Goal: Contribute content

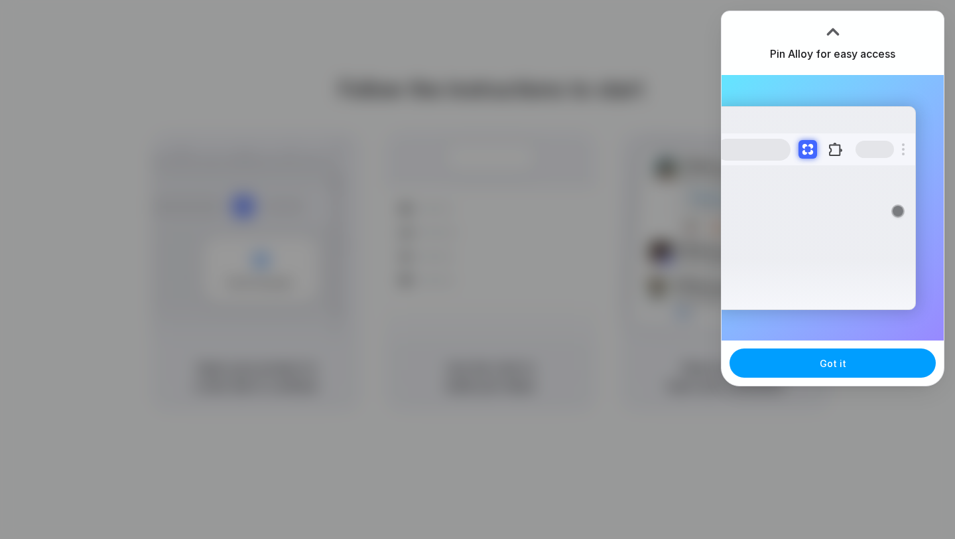
click at [832, 370] on button "Got it" at bounding box center [833, 362] width 206 height 29
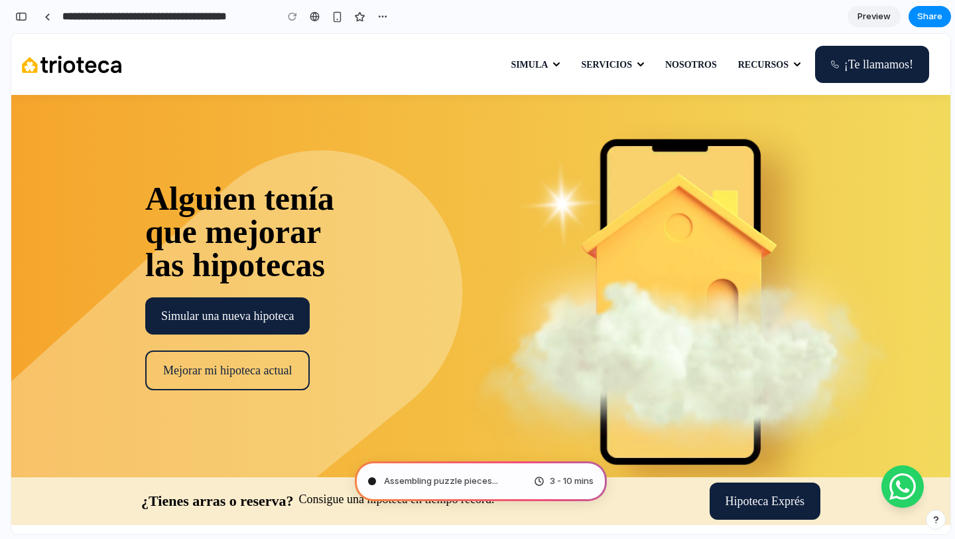
click at [301, 149] on div "[PERSON_NAME] tenía que mejorar las hipotecas Simular una nueva hipoteca Mejora…" at bounding box center [480, 286] width 939 height 382
click at [228, 105] on div "[PERSON_NAME] tenía que mejorar las hipotecas Simular una nueva hipoteca Mejora…" at bounding box center [480, 286] width 939 height 382
click at [358, 295] on div "[PERSON_NAME] tenía que mejorar las hipotecas Simular una nueva hipoteca Mejora…" at bounding box center [246, 286] width 276 height 209
click at [221, 198] on div "[PERSON_NAME] tenía que mejorar las hipotecas" at bounding box center [239, 232] width 189 height 100
drag, startPoint x: 148, startPoint y: 201, endPoint x: 331, endPoint y: 251, distance: 189.9
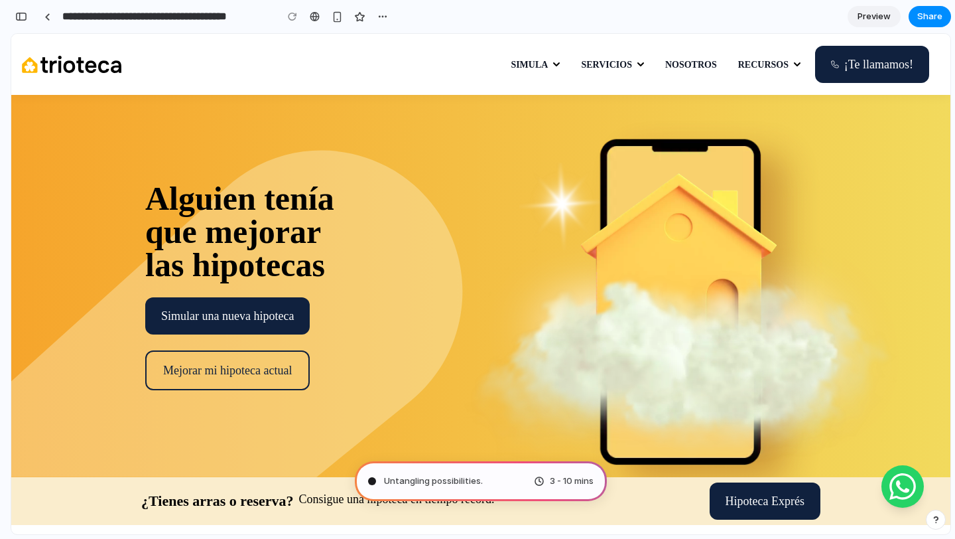
click at [331, 251] on div "[PERSON_NAME] tenía que mejorar las hipotecas" at bounding box center [239, 232] width 189 height 100
click at [441, 261] on div "[PERSON_NAME] tenía que mejorar las hipotecas Simular una nueva hipoteca Mejora…" at bounding box center [480, 286] width 939 height 382
click at [561, 192] on img at bounding box center [688, 313] width 451 height 414
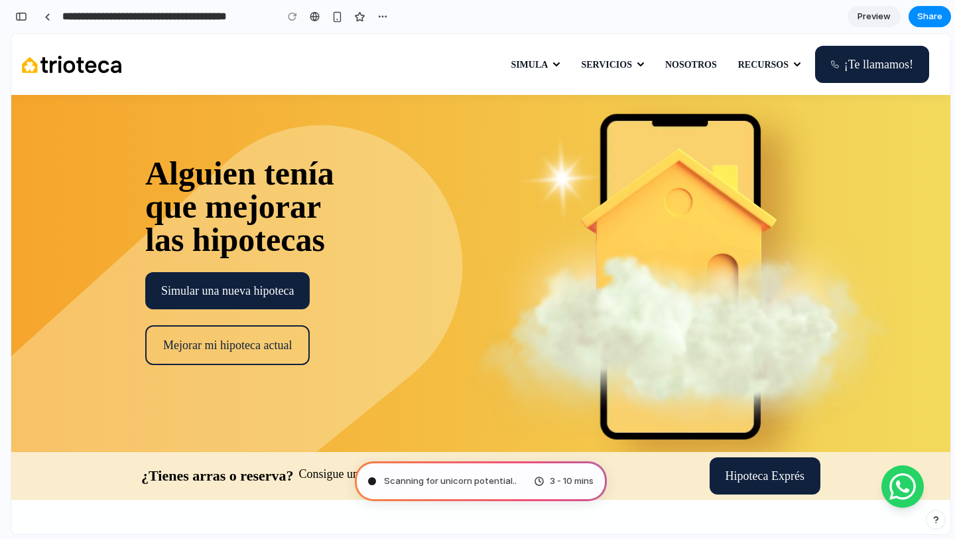
scroll to position [27, 0]
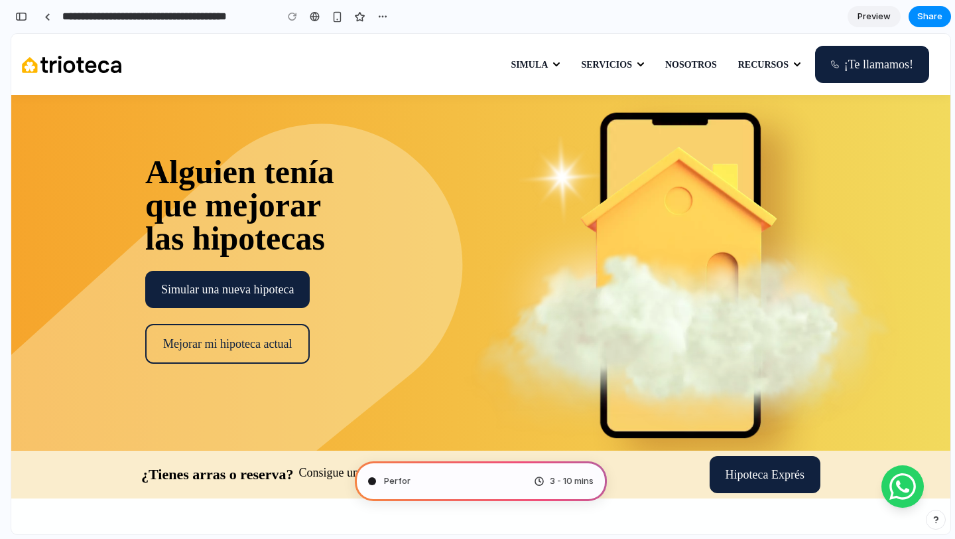
click at [871, 258] on img at bounding box center [717, 337] width 395 height 184
click at [383, 19] on div "button" at bounding box center [383, 16] width 11 height 11
click at [423, 133] on div "Duplicate Delete" at bounding box center [477, 269] width 955 height 539
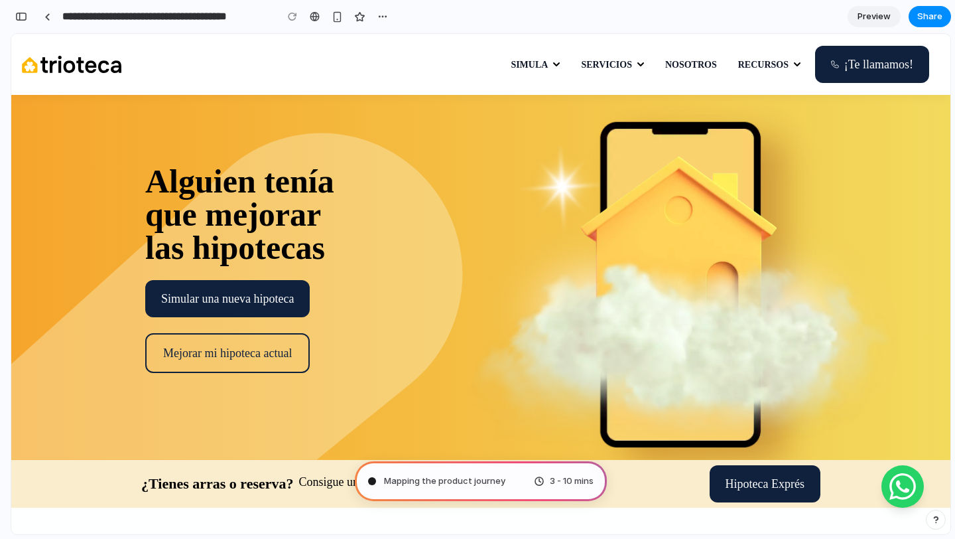
scroll to position [24, 0]
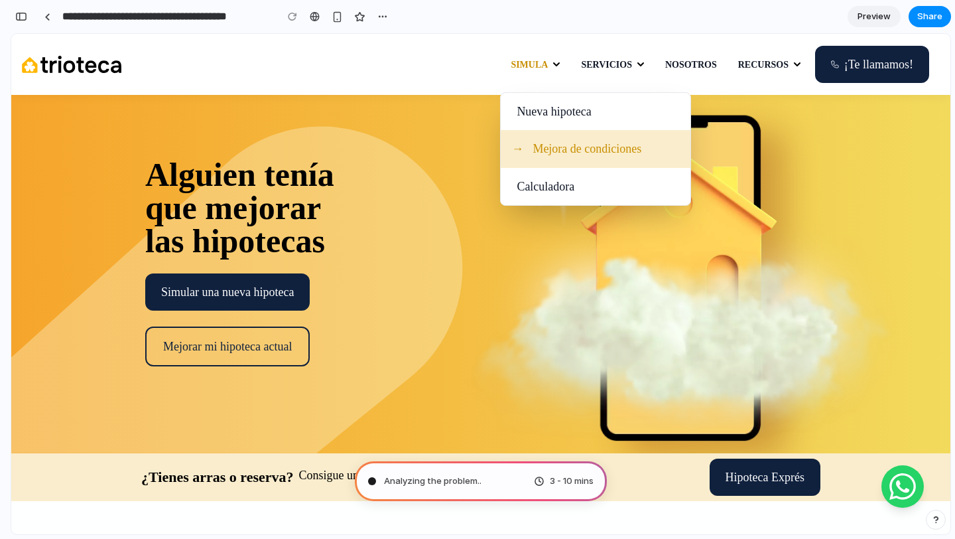
click at [619, 136] on li "Mejora de condiciones" at bounding box center [596, 148] width 190 height 37
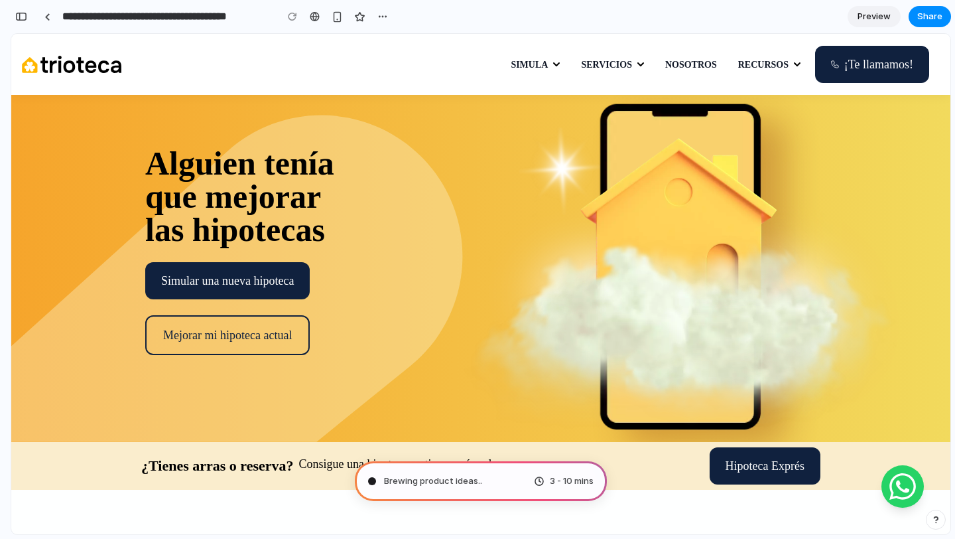
scroll to position [33, 0]
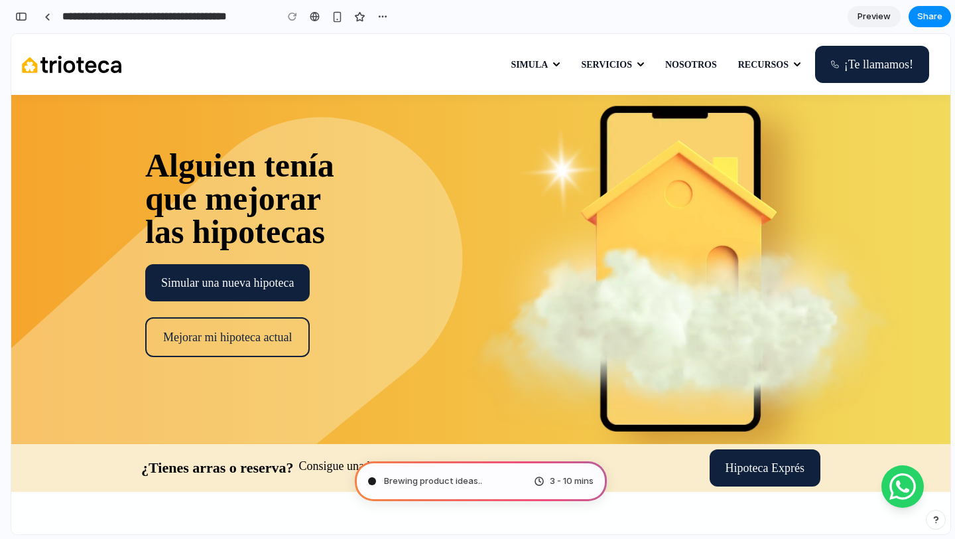
click at [493, 474] on div "Brewing product ideas .. 3 - 10 mins" at bounding box center [481, 481] width 252 height 40
click at [449, 481] on span "Brewing product ideas .." at bounding box center [433, 480] width 98 height 13
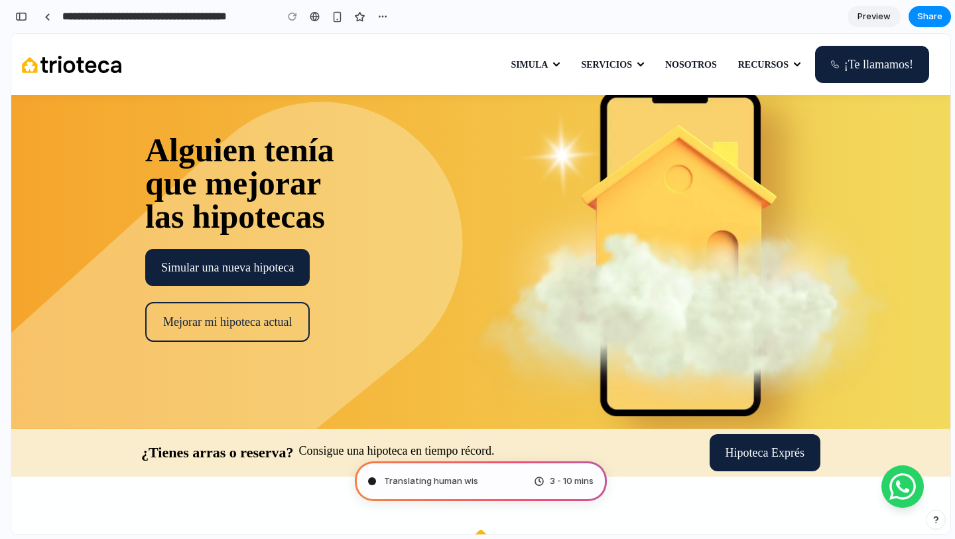
scroll to position [0, 0]
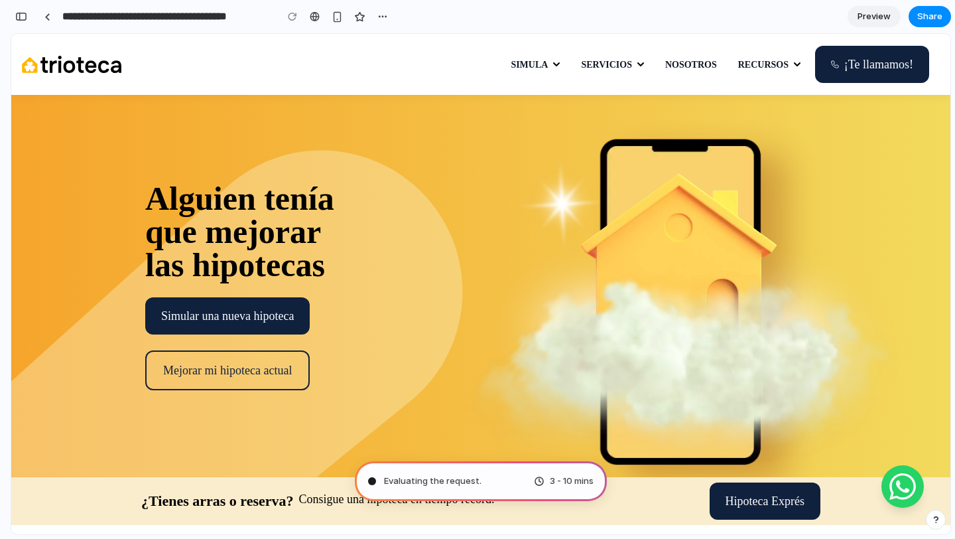
type input "**********"
